Goal: Task Accomplishment & Management: Use online tool/utility

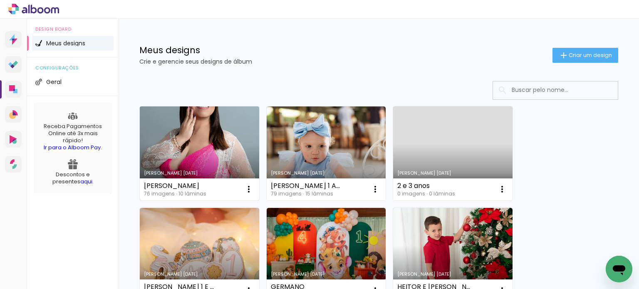
click at [188, 132] on link "[PERSON_NAME] [DATE]" at bounding box center [199, 154] width 119 height 94
